Goal: Transaction & Acquisition: Purchase product/service

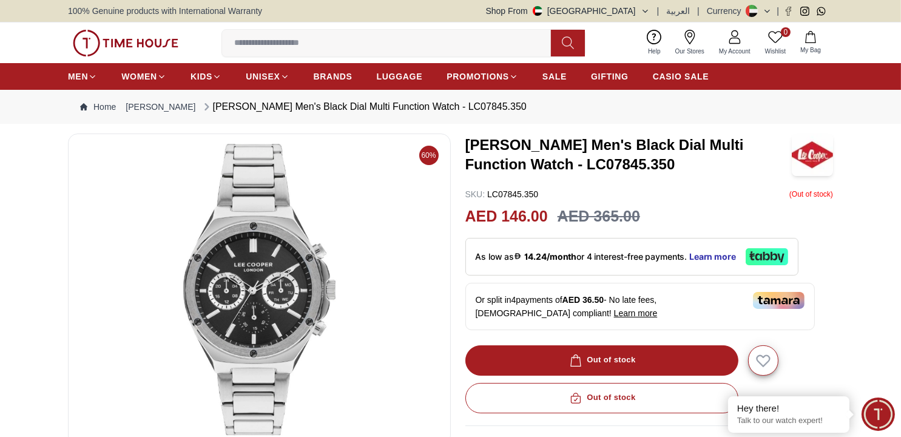
click at [639, 13] on button "Shop From [GEOGRAPHIC_DATA]" at bounding box center [568, 11] width 164 height 12
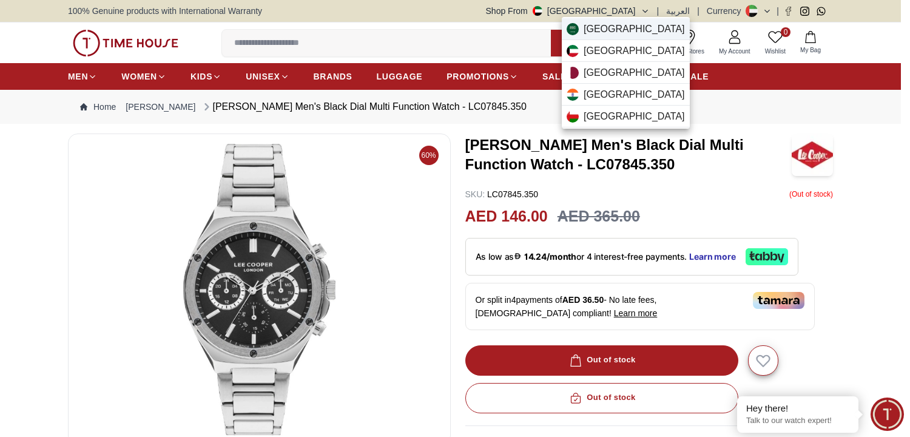
click at [614, 32] on span "[GEOGRAPHIC_DATA]" at bounding box center [634, 29] width 101 height 15
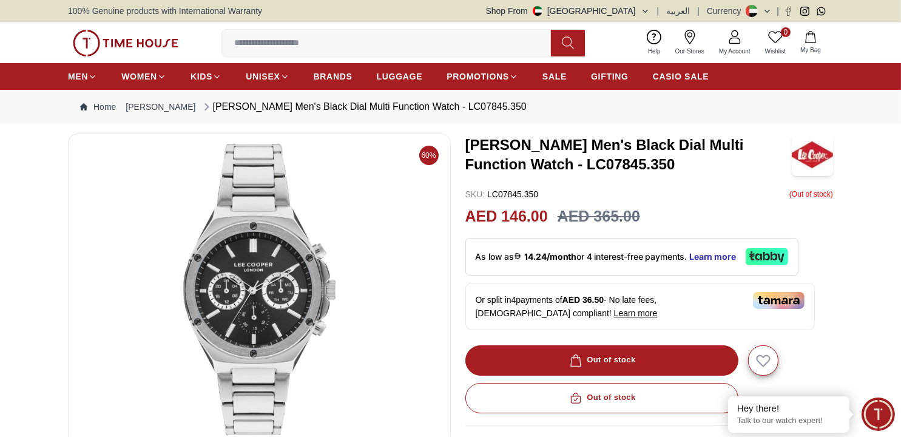
click at [641, 7] on button "Shop From UAE" at bounding box center [568, 11] width 164 height 12
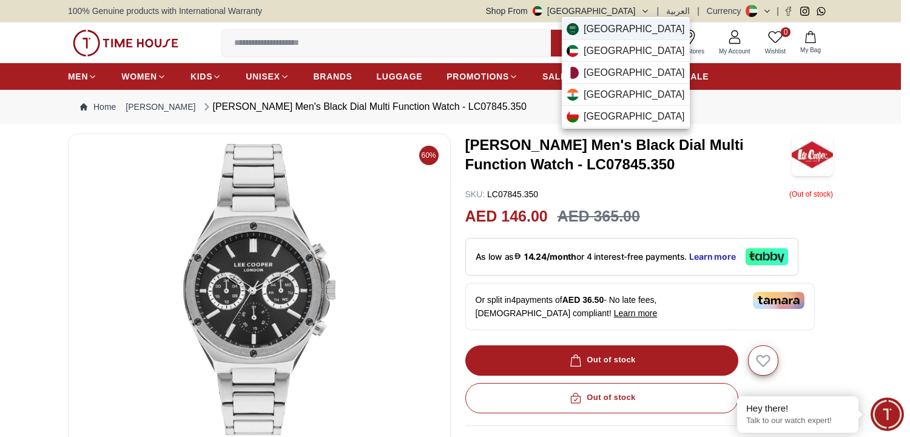
click at [614, 35] on span "Saudi Arabia" at bounding box center [634, 29] width 101 height 15
